Goal: Transaction & Acquisition: Purchase product/service

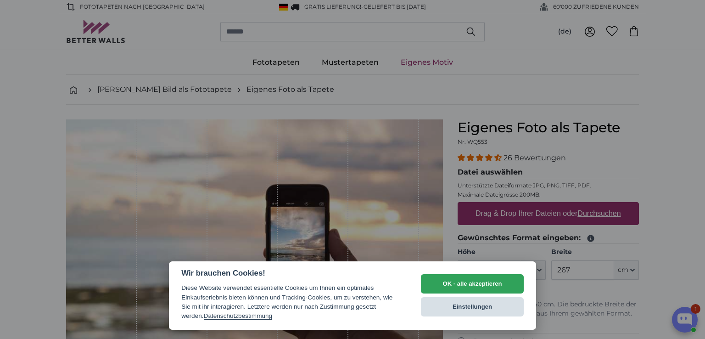
click at [480, 306] on button "Einstellungen" at bounding box center [472, 306] width 103 height 19
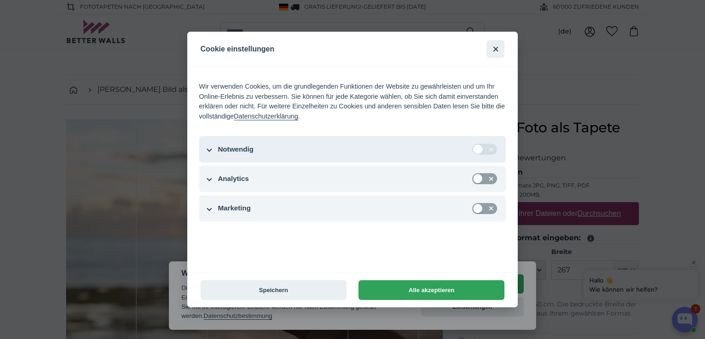
click at [210, 147] on button "Notwendig" at bounding box center [352, 149] width 307 height 27
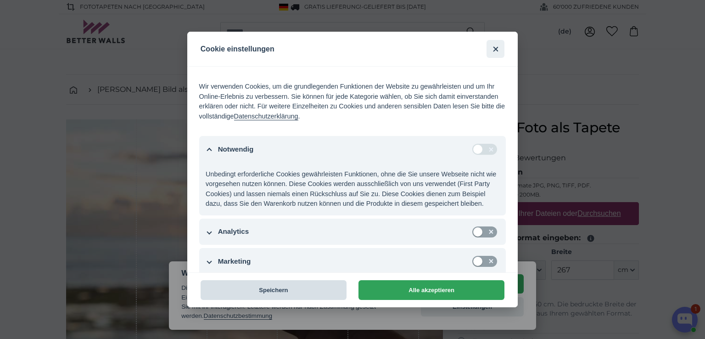
click at [298, 291] on button "Speichern" at bounding box center [274, 290] width 146 height 20
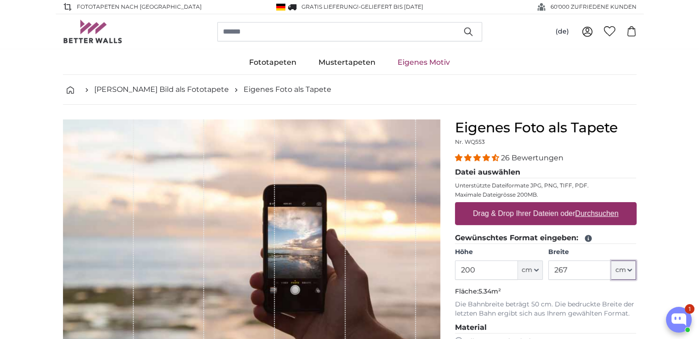
click at [629, 269] on icon "button" at bounding box center [629, 270] width 5 height 5
drag, startPoint x: 610, startPoint y: 294, endPoint x: 601, endPoint y: 292, distance: 9.8
click at [609, 294] on link "Centimeter (cm)" at bounding box center [623, 294] width 81 height 17
drag, startPoint x: 554, startPoint y: 270, endPoint x: 575, endPoint y: 269, distance: 20.7
click at [575, 269] on input "267" at bounding box center [579, 269] width 63 height 19
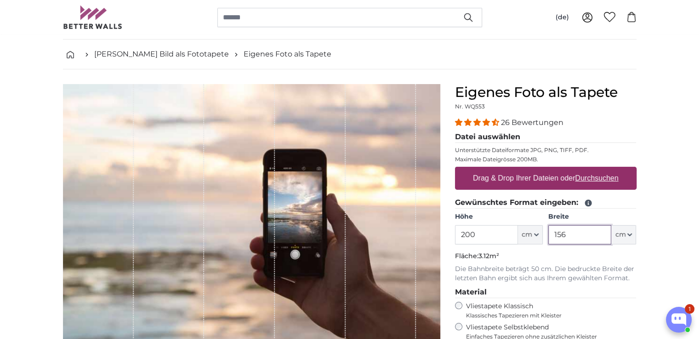
scroll to position [92, 0]
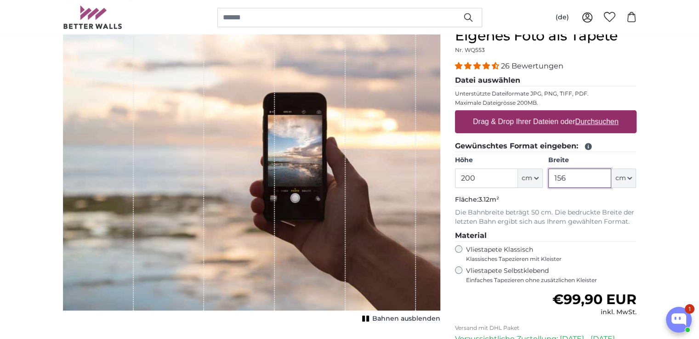
type input "156"
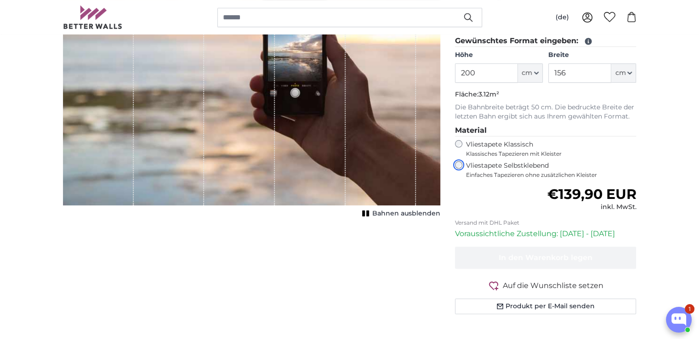
scroll to position [230, 0]
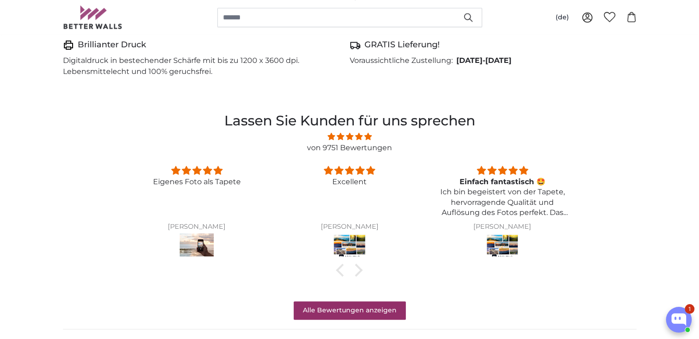
scroll to position [643, 0]
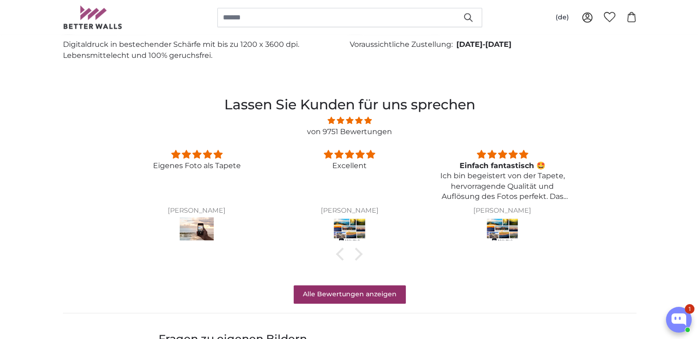
click at [350, 228] on img at bounding box center [349, 230] width 34 height 26
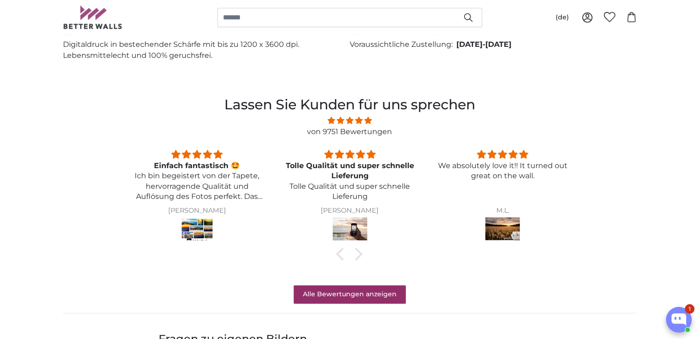
click at [509, 233] on img at bounding box center [502, 230] width 34 height 26
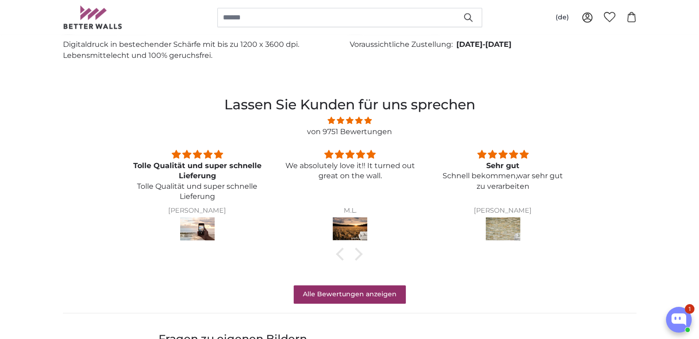
click at [509, 225] on img at bounding box center [502, 230] width 34 height 26
click at [198, 230] on img at bounding box center [197, 230] width 34 height 26
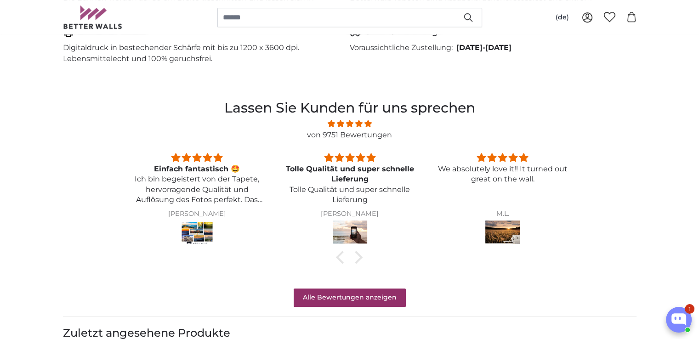
scroll to position [643, 0]
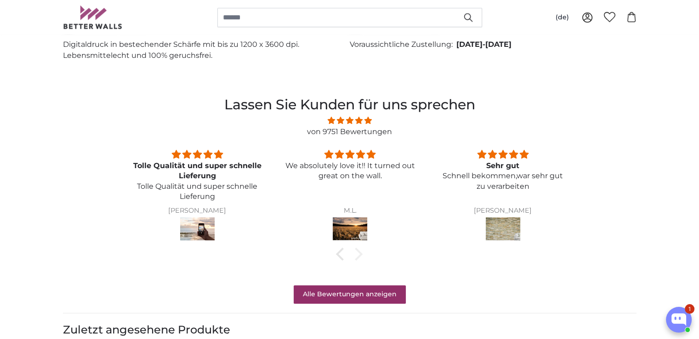
click at [355, 257] on div at bounding box center [356, 254] width 13 height 13
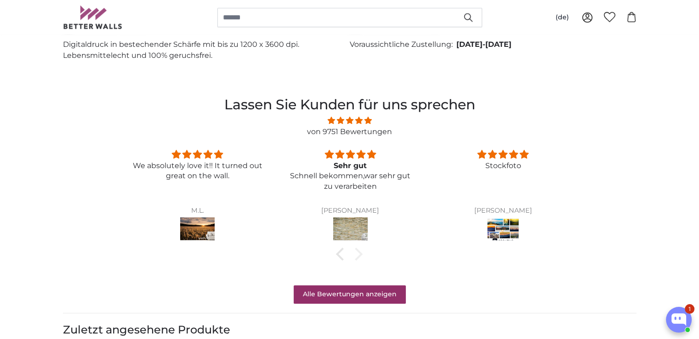
click at [355, 257] on div at bounding box center [356, 254] width 13 height 13
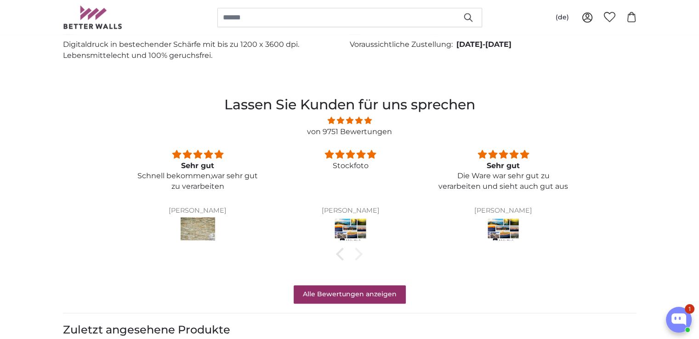
click at [356, 254] on div at bounding box center [356, 254] width 13 height 13
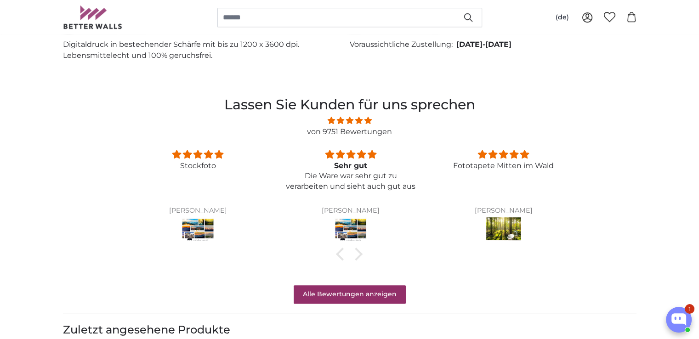
click at [503, 234] on img at bounding box center [503, 230] width 34 height 26
